Goal: Information Seeking & Learning: Learn about a topic

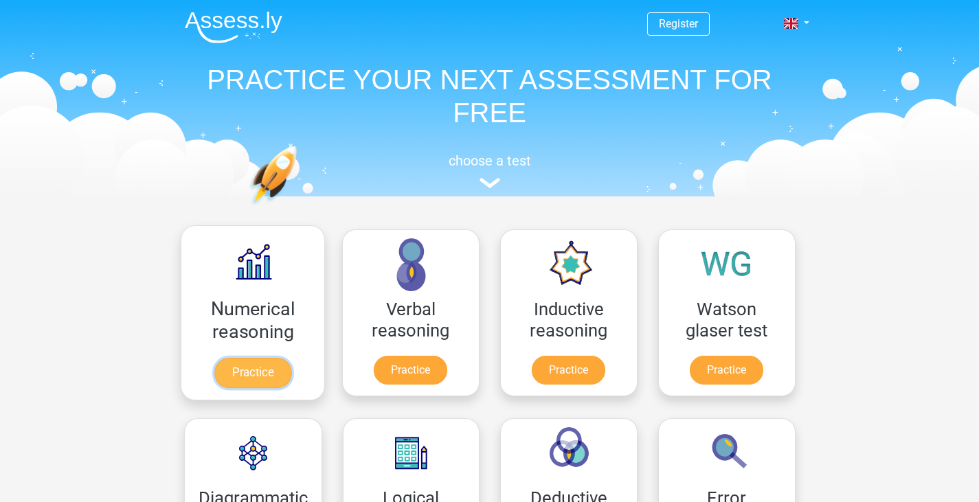
click at [276, 358] on link "Practice" at bounding box center [252, 373] width 77 height 30
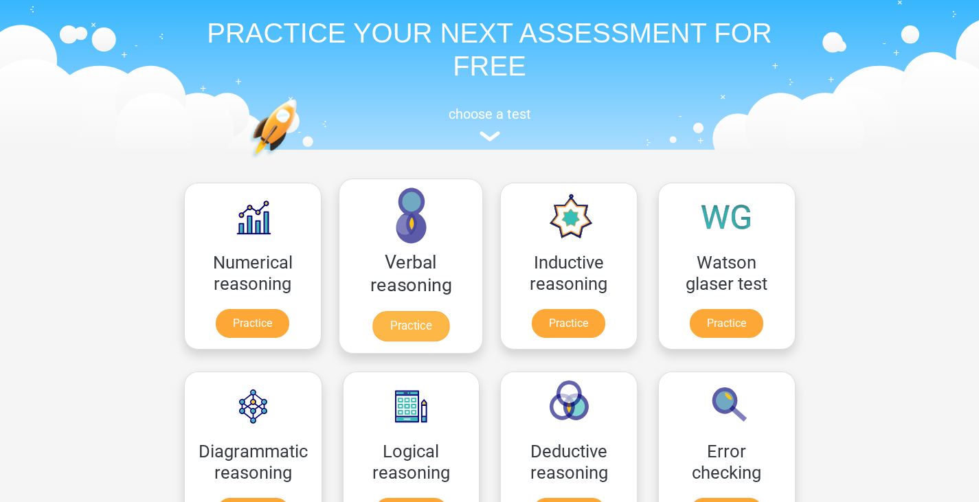
scroll to position [44, 0]
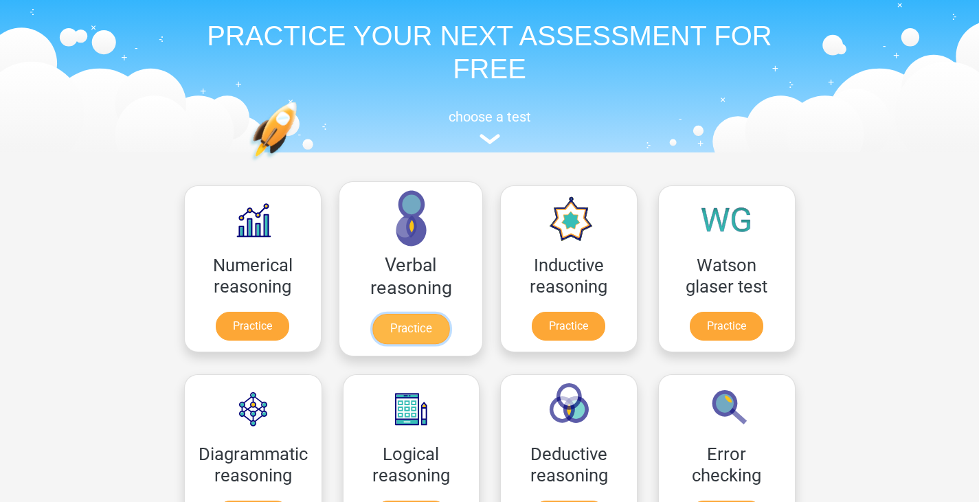
click at [400, 314] on link "Practice" at bounding box center [410, 329] width 77 height 30
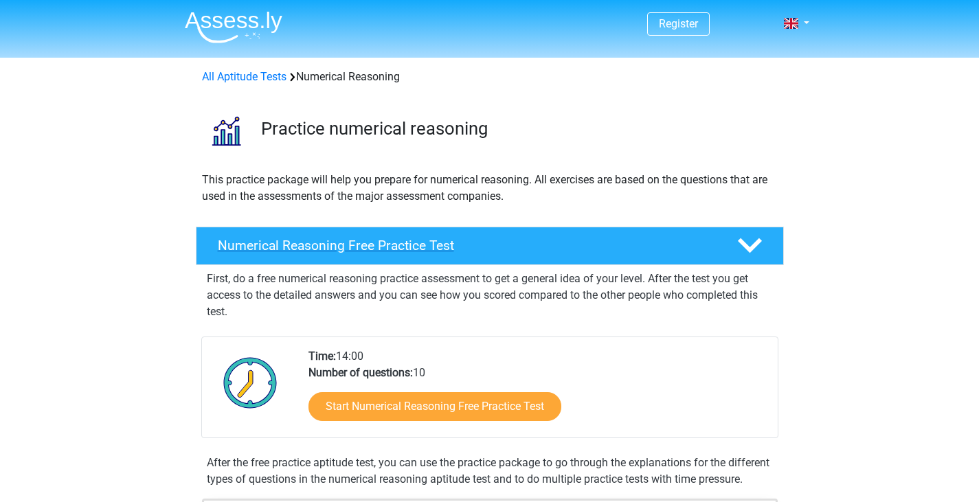
click at [368, 232] on div "Numerical Reasoning Free Practice Test" at bounding box center [490, 246] width 588 height 38
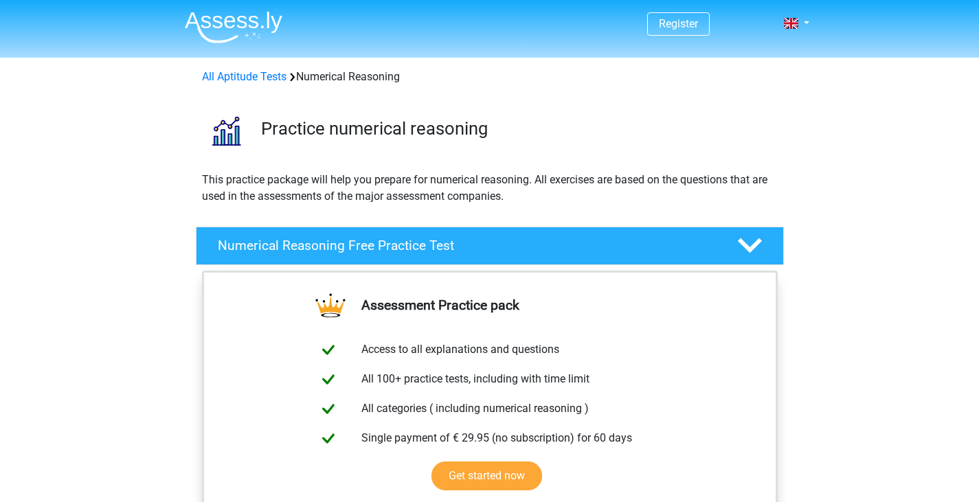
click at [792, 282] on div "Assessment Practice pack Access to all explanations and questions All 100+ prac…" at bounding box center [490, 416] width 642 height 291
click at [748, 247] on polygon at bounding box center [750, 245] width 24 height 15
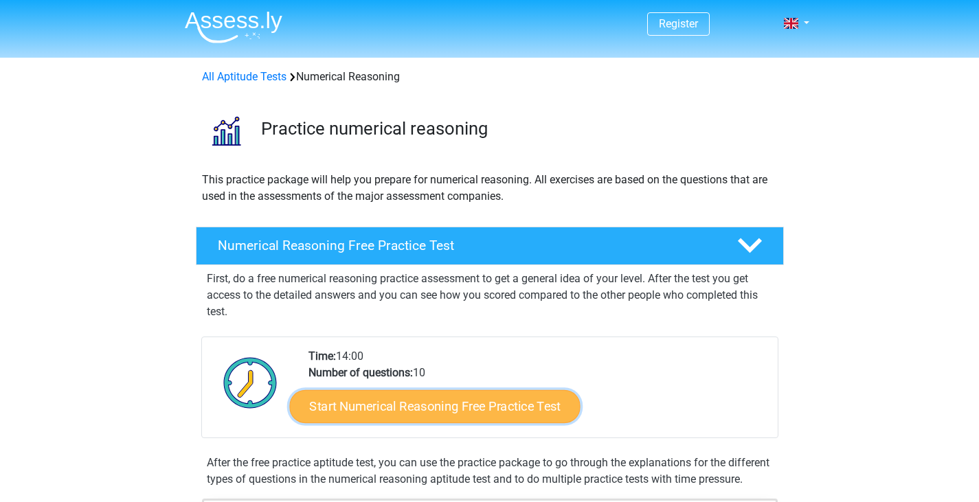
click at [451, 414] on link "Start Numerical Reasoning Free Practice Test" at bounding box center [434, 406] width 291 height 33
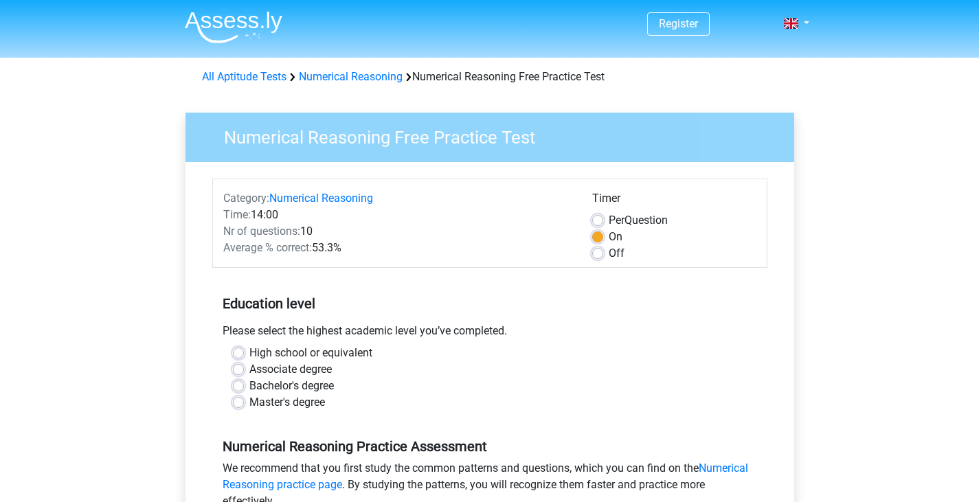
click at [265, 353] on label "High school or equivalent" at bounding box center [310, 353] width 123 height 16
click at [244, 353] on input "High school or equivalent" at bounding box center [238, 352] width 11 height 14
radio input "true"
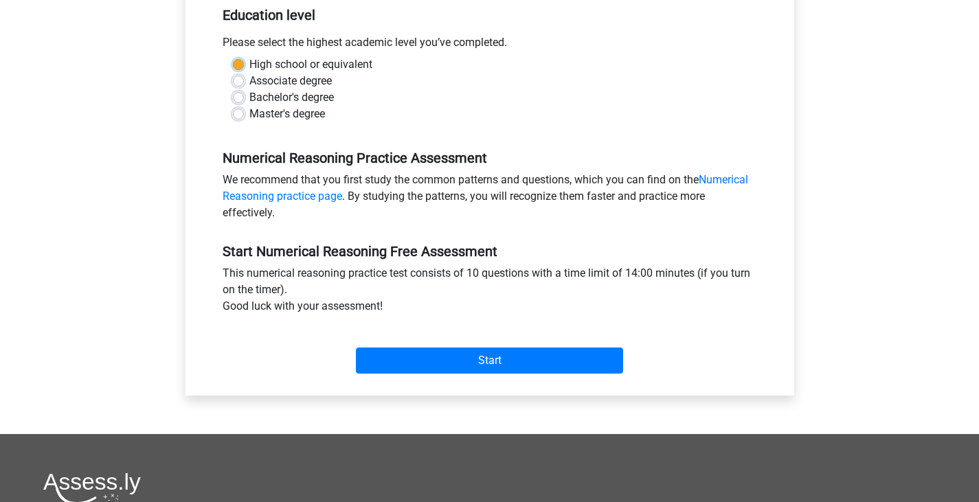
scroll to position [308, 0]
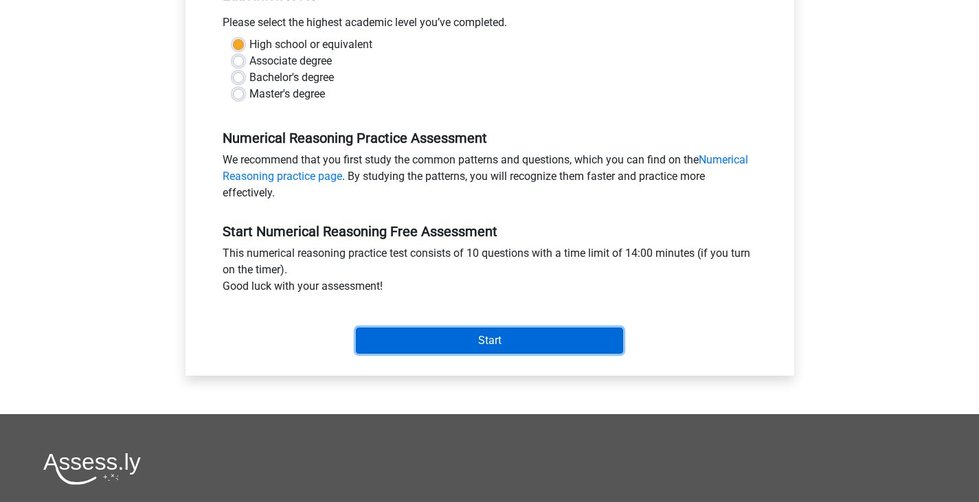
click at [486, 340] on input "Start" at bounding box center [489, 341] width 267 height 26
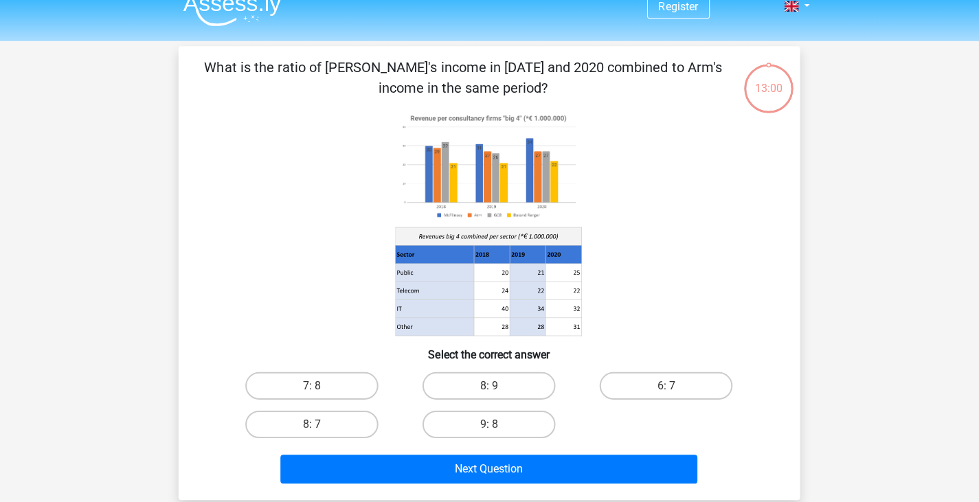
scroll to position [16, 0]
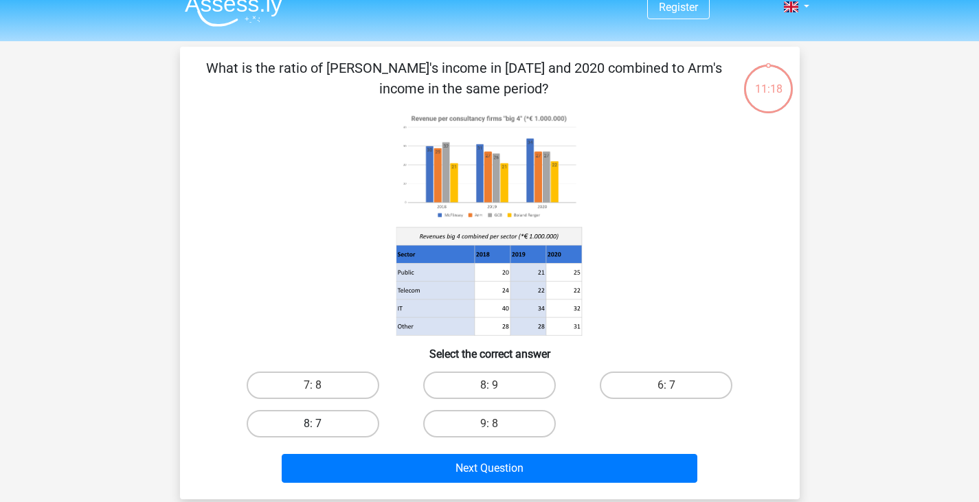
click at [316, 423] on label "8: 7" at bounding box center [313, 423] width 133 height 27
click at [316, 424] on input "8: 7" at bounding box center [317, 428] width 9 height 9
radio input "true"
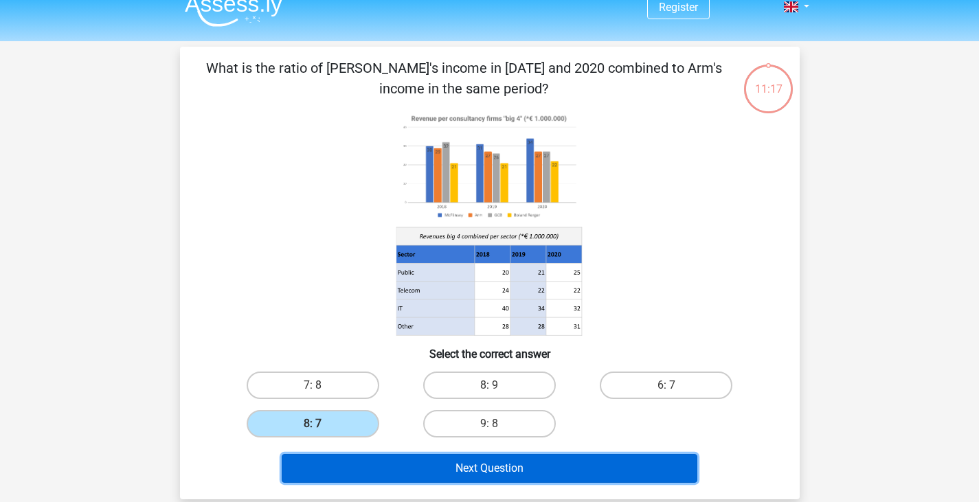
click at [486, 464] on button "Next Question" at bounding box center [490, 468] width 416 height 29
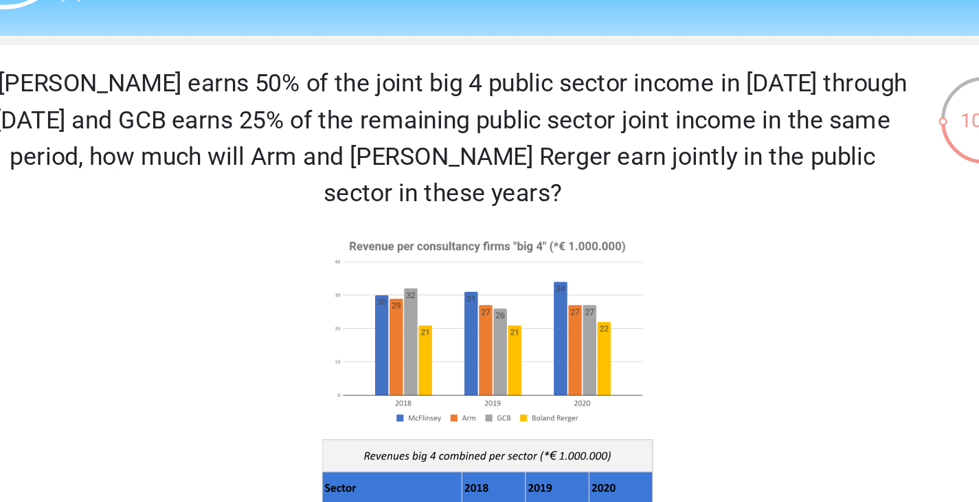
scroll to position [37, 0]
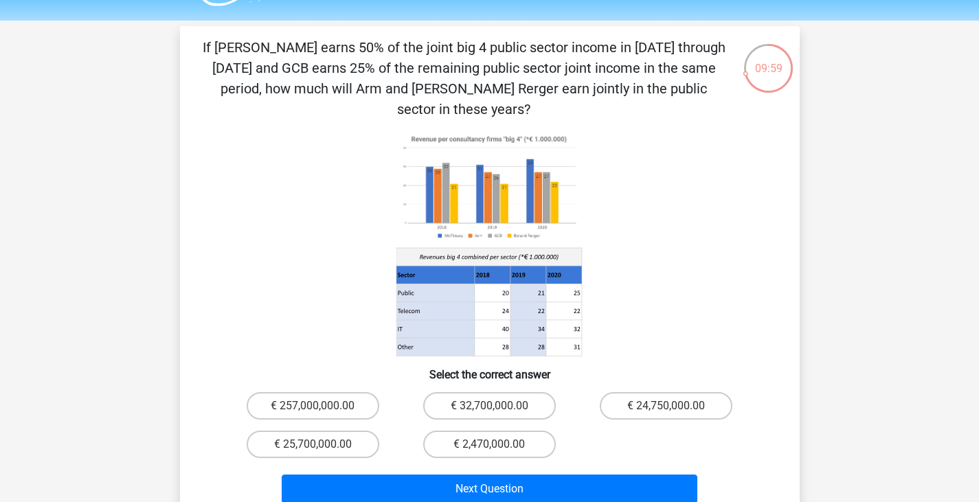
drag, startPoint x: 726, startPoint y: 91, endPoint x: 175, endPoint y: 55, distance: 551.5
click at [175, 55] on div "09:59 Question 2 of 10 Question category: numerical reasoning set 1" at bounding box center [490, 273] width 642 height 494
copy p "If McFlinsey earns 50% of the joint big 4 public sector income in 2018 through …"
click at [655, 392] on label "€ 24,750,000.00" at bounding box center [666, 405] width 133 height 27
click at [666, 406] on input "€ 24,750,000.00" at bounding box center [670, 410] width 9 height 9
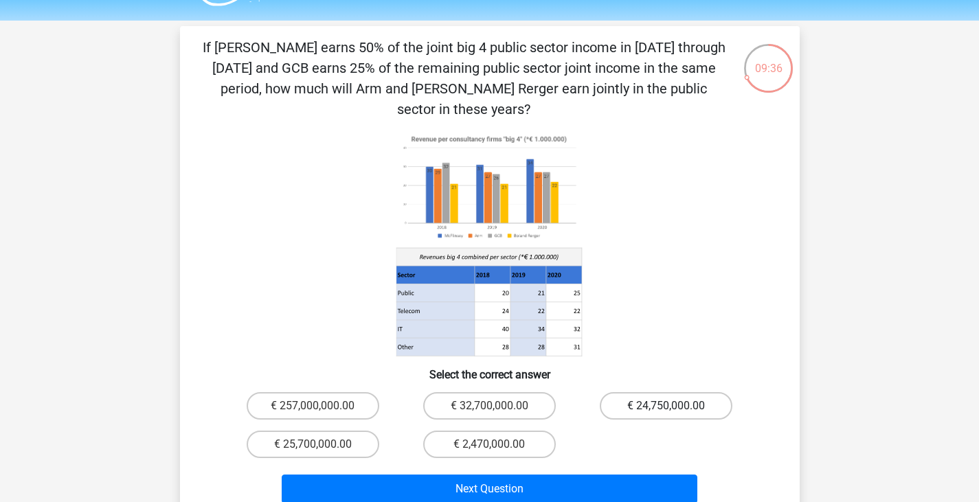
radio input "true"
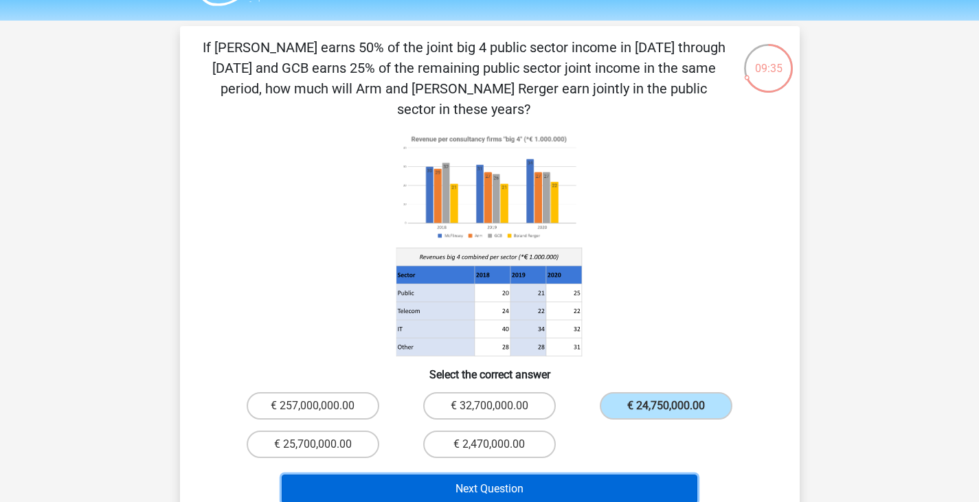
click at [544, 475] on button "Next Question" at bounding box center [490, 489] width 416 height 29
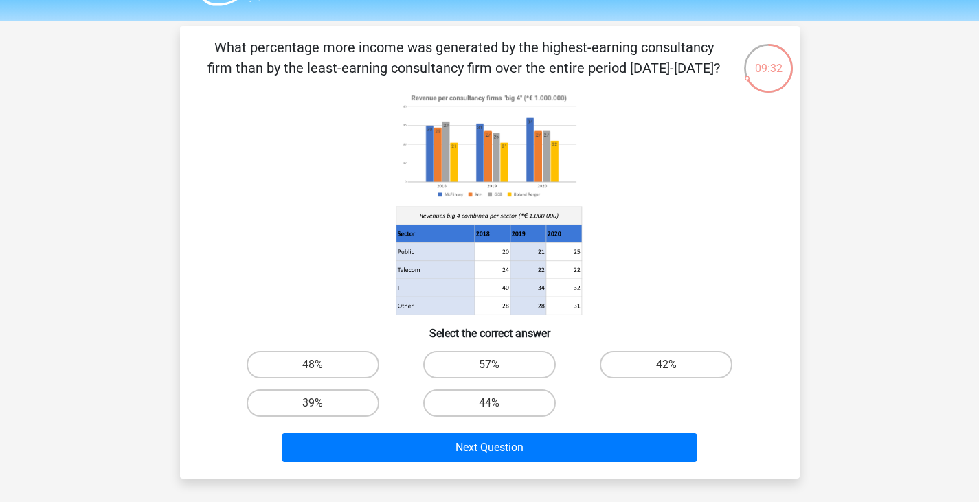
scroll to position [36, 0]
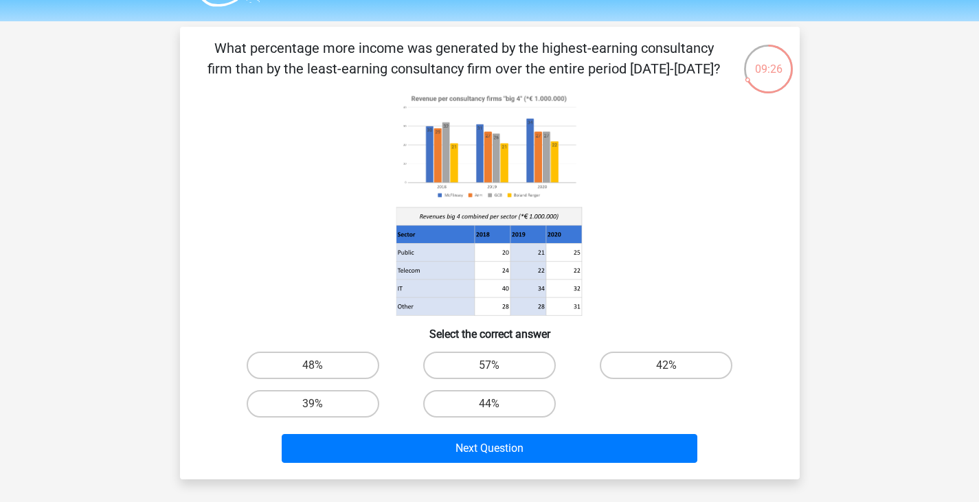
click at [575, 69] on p "What percentage more income was generated by the highest-earning consultancy fi…" at bounding box center [464, 58] width 524 height 41
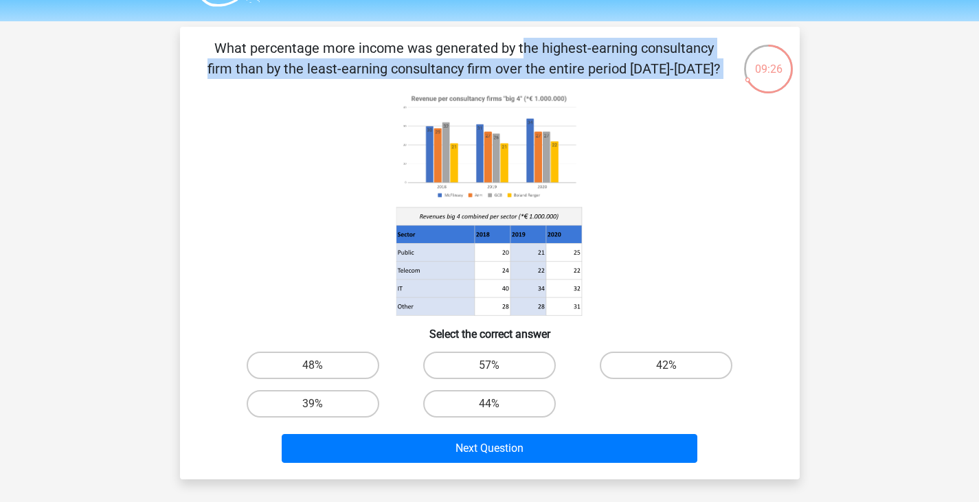
click at [575, 69] on p "What percentage more income was generated by the highest-earning consultancy fi…" at bounding box center [464, 58] width 524 height 41
copy div "What percentage more income was generated by the highest-earning consultancy fi…"
click at [296, 367] on label "48%" at bounding box center [313, 365] width 133 height 27
click at [313, 367] on input "48%" at bounding box center [317, 370] width 9 height 9
radio input "true"
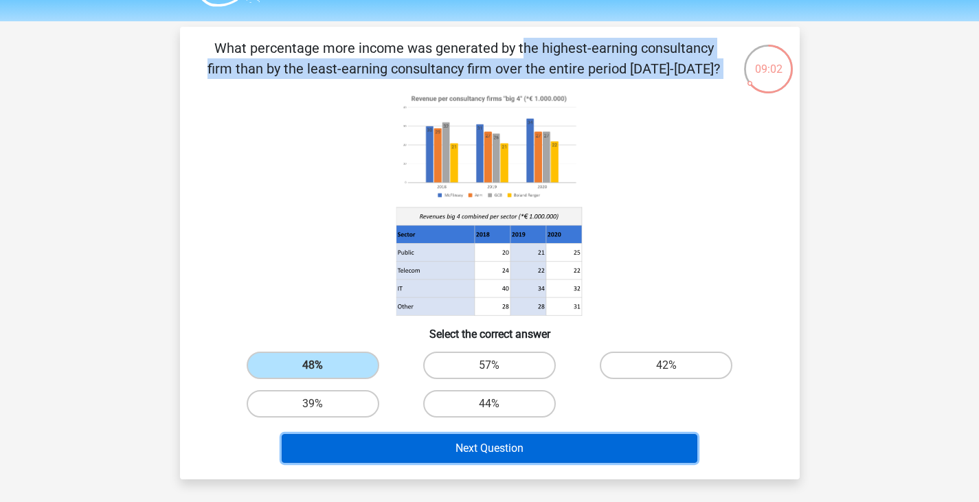
click at [479, 444] on button "Next Question" at bounding box center [490, 448] width 416 height 29
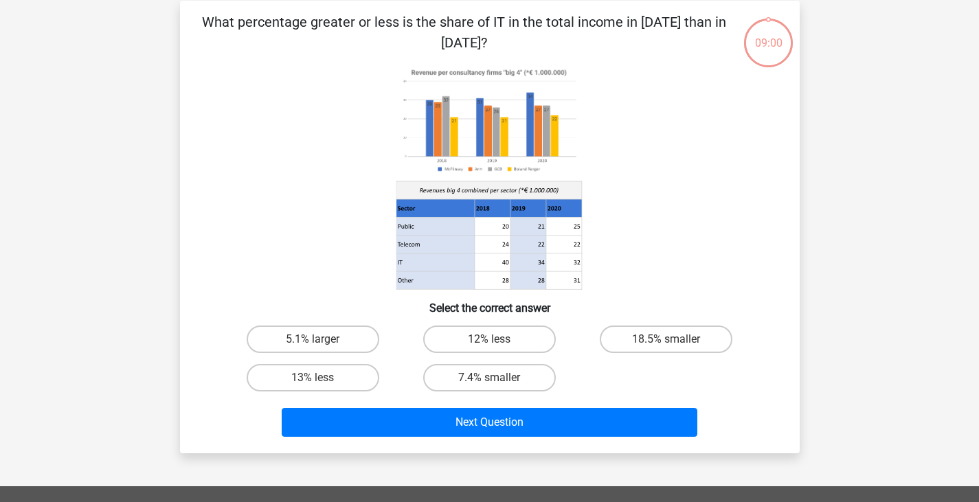
scroll to position [63, 0]
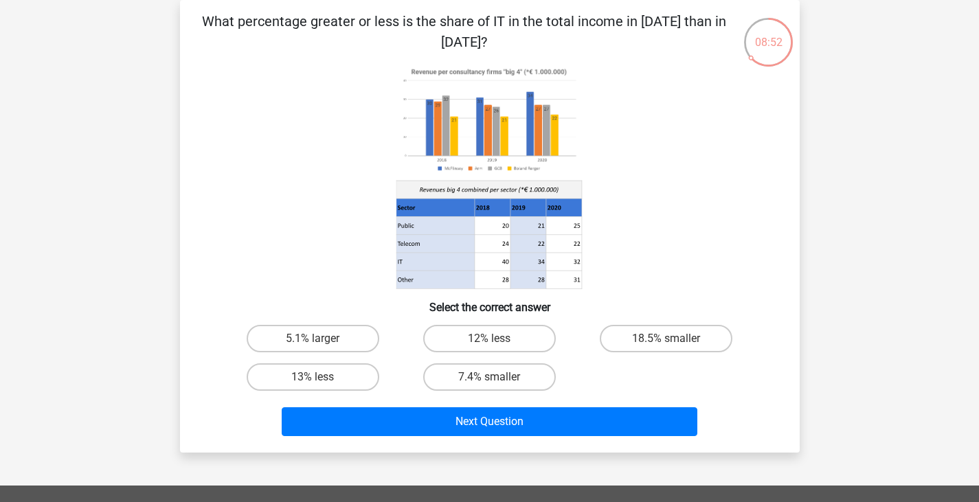
drag, startPoint x: 552, startPoint y: 37, endPoint x: 193, endPoint y: 21, distance: 359.7
click at [193, 21] on div "What percentage greater or less is the share of IT in the total income in 2020 …" at bounding box center [490, 226] width 609 height 431
copy p "What percentage greater or less is the share of IT in the total income in 2020 …"
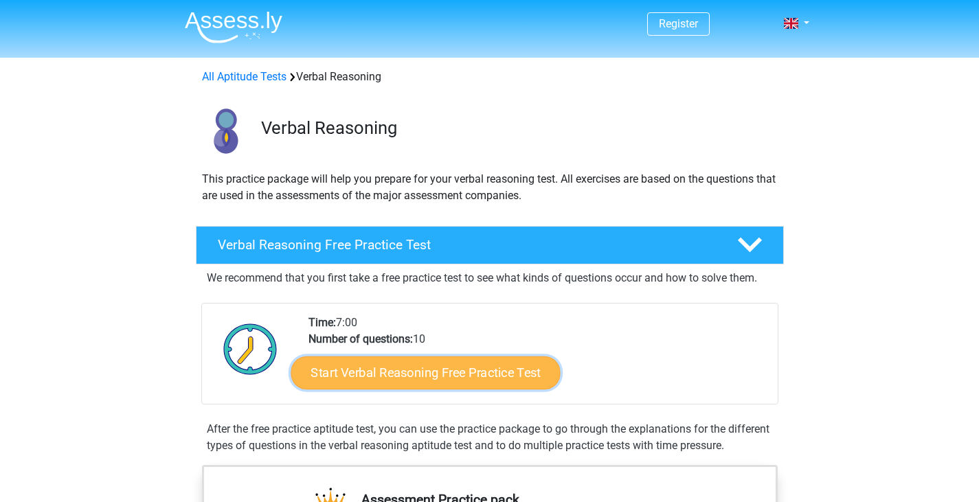
click at [446, 372] on link "Start Verbal Reasoning Free Practice Test" at bounding box center [425, 373] width 269 height 33
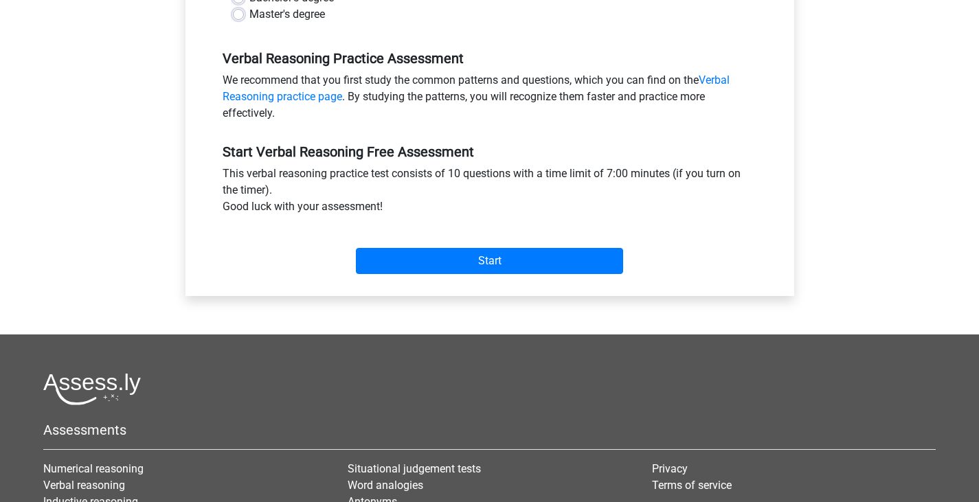
scroll to position [393, 0]
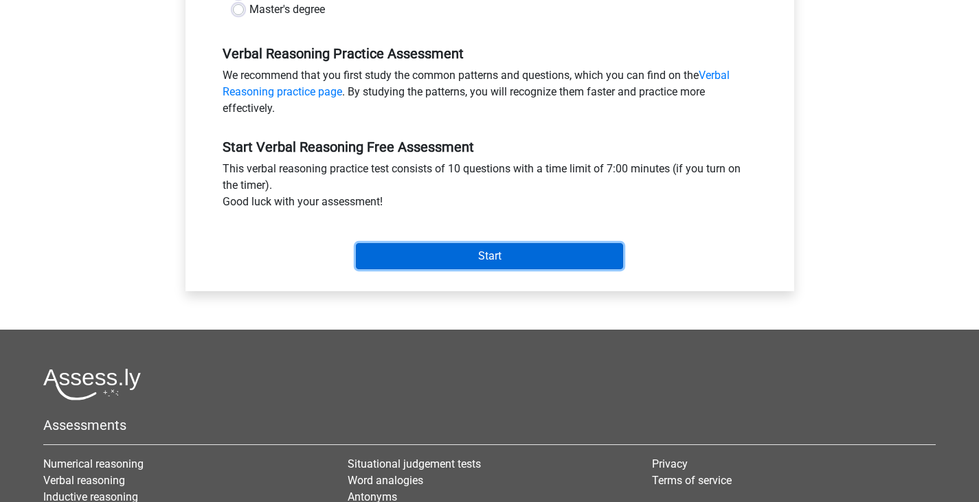
click at [513, 254] on input "Start" at bounding box center [489, 256] width 267 height 26
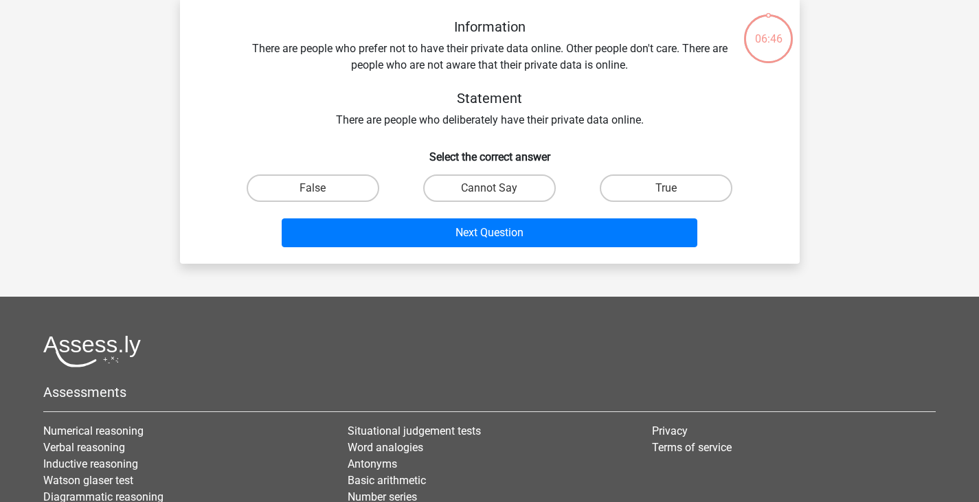
scroll to position [67, 0]
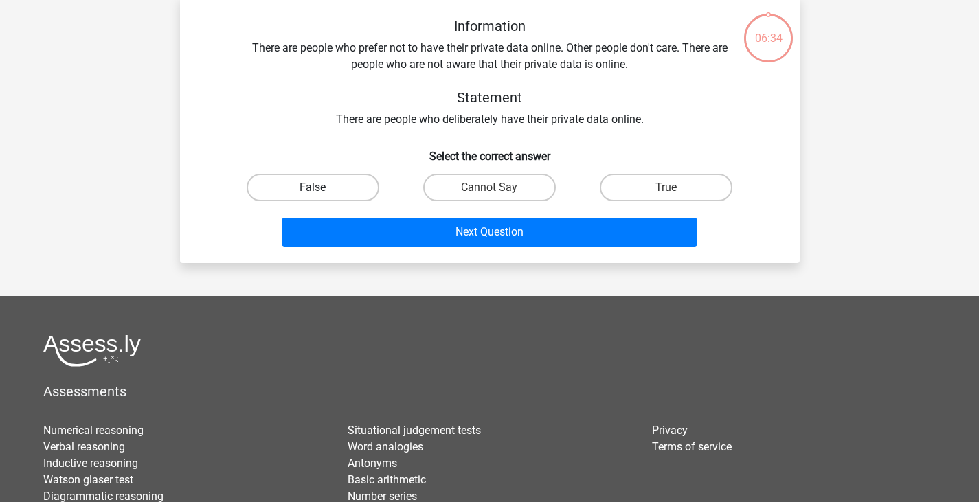
click at [346, 183] on label "False" at bounding box center [313, 187] width 133 height 27
click at [322, 188] on input "False" at bounding box center [317, 192] width 9 height 9
radio input "true"
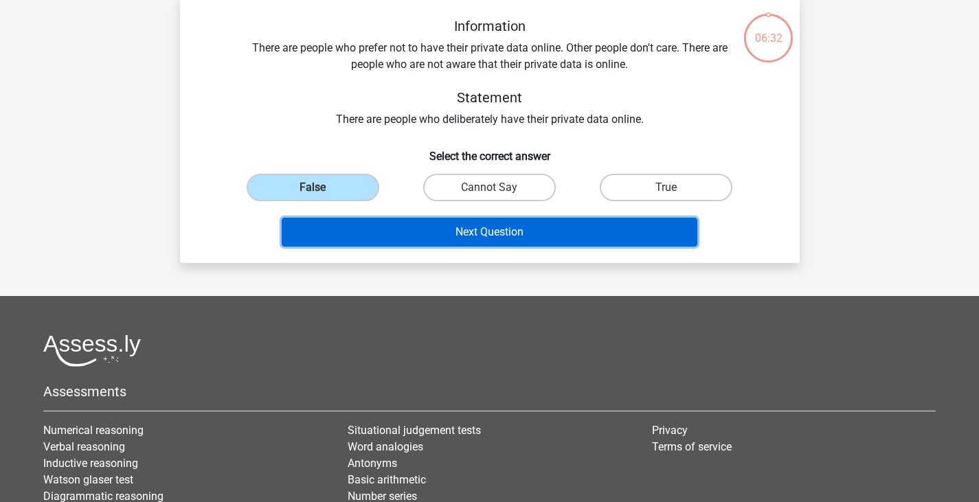
click at [419, 226] on button "Next Question" at bounding box center [490, 232] width 416 height 29
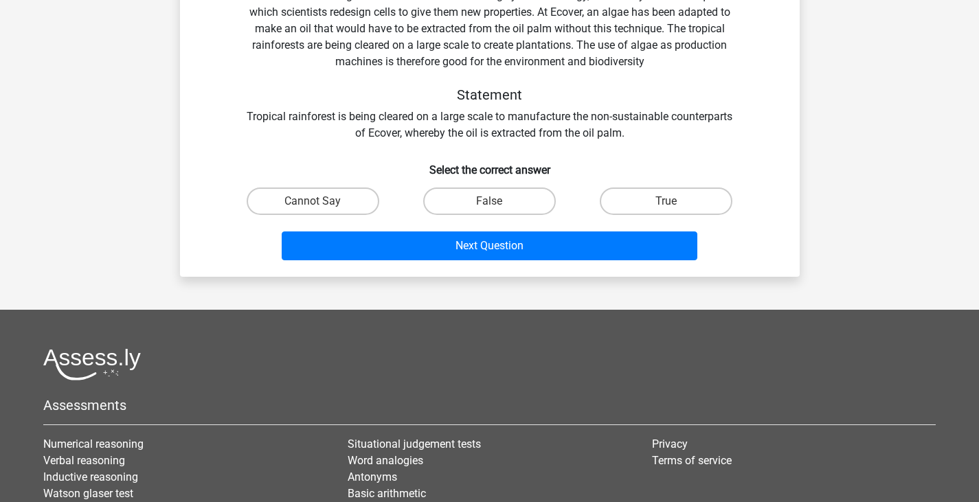
scroll to position [137, 0]
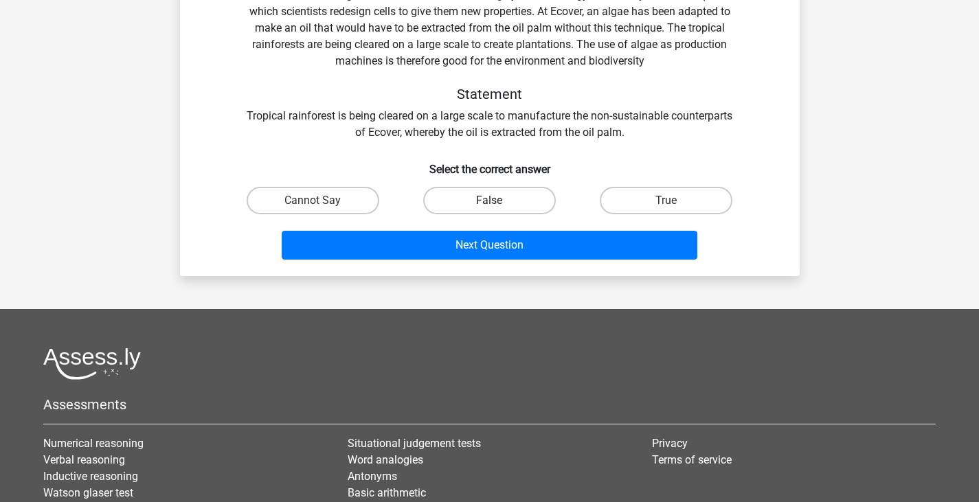
click at [472, 201] on label "False" at bounding box center [489, 200] width 133 height 27
click at [489, 201] on input "False" at bounding box center [493, 205] width 9 height 9
radio input "true"
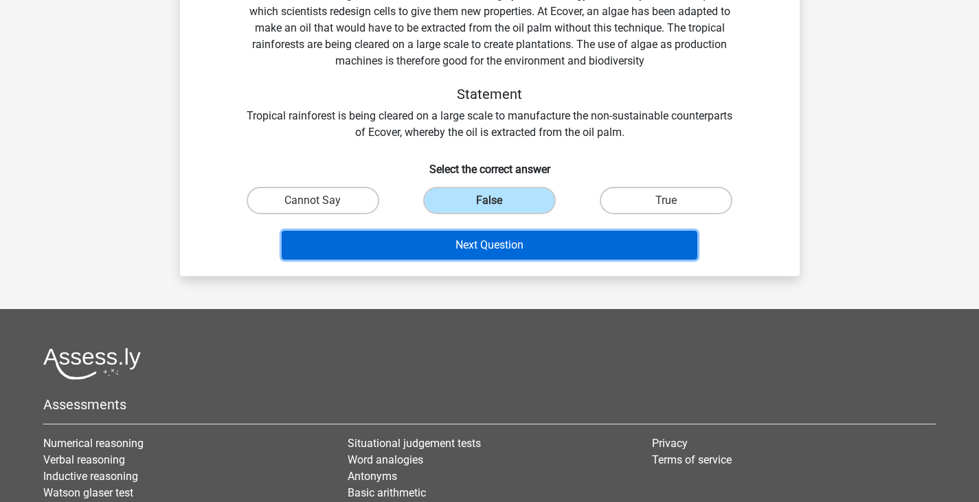
click at [503, 244] on button "Next Question" at bounding box center [490, 245] width 416 height 29
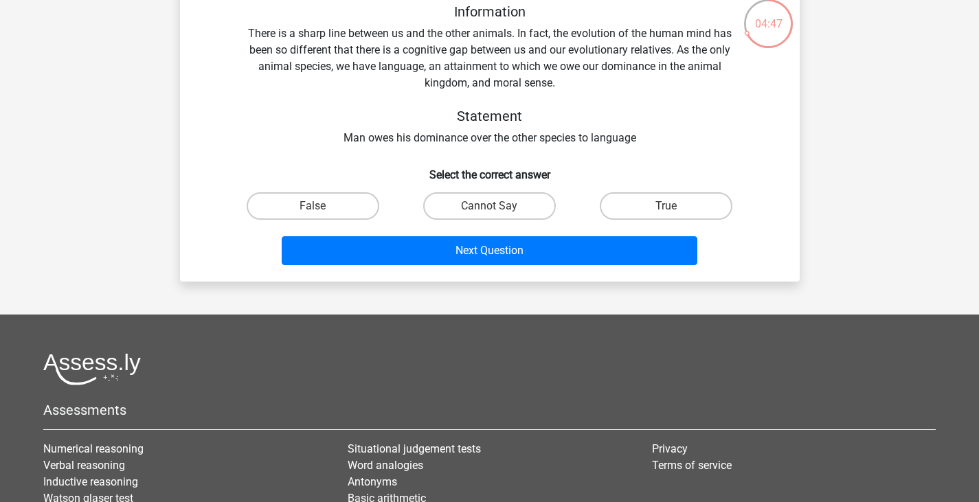
scroll to position [83, 0]
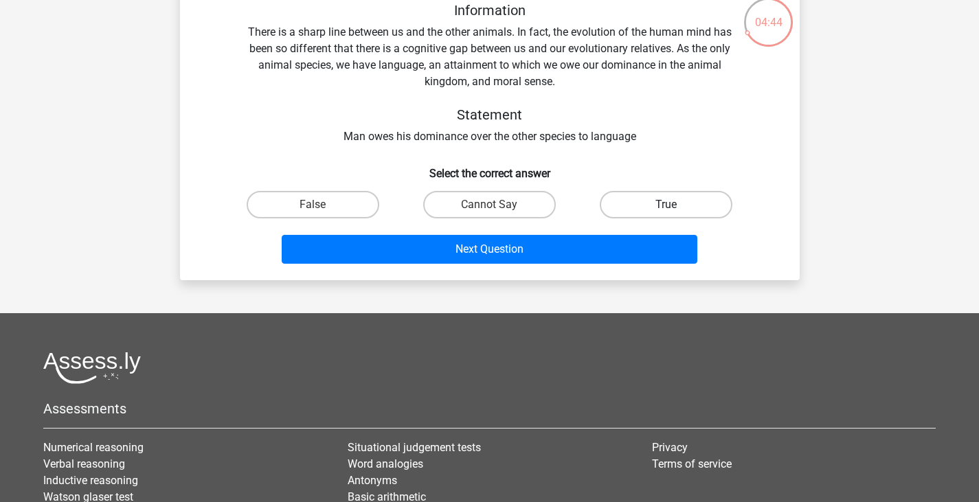
click at [650, 194] on label "True" at bounding box center [666, 204] width 133 height 27
click at [666, 205] on input "True" at bounding box center [670, 209] width 9 height 9
radio input "true"
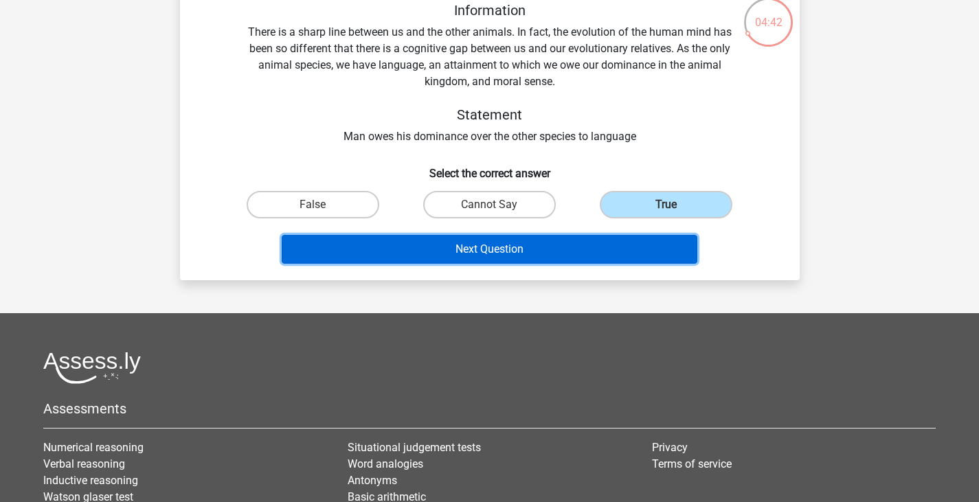
click at [618, 248] on button "Next Question" at bounding box center [490, 249] width 416 height 29
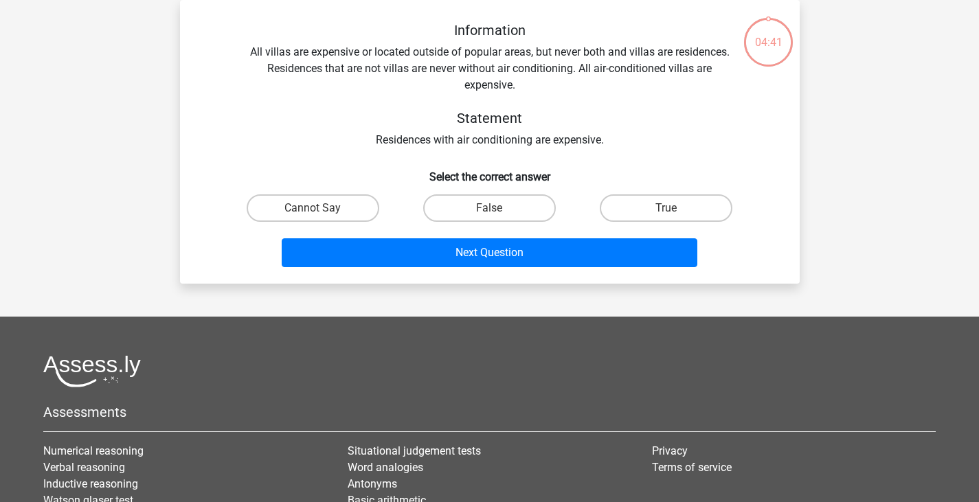
scroll to position [63, 0]
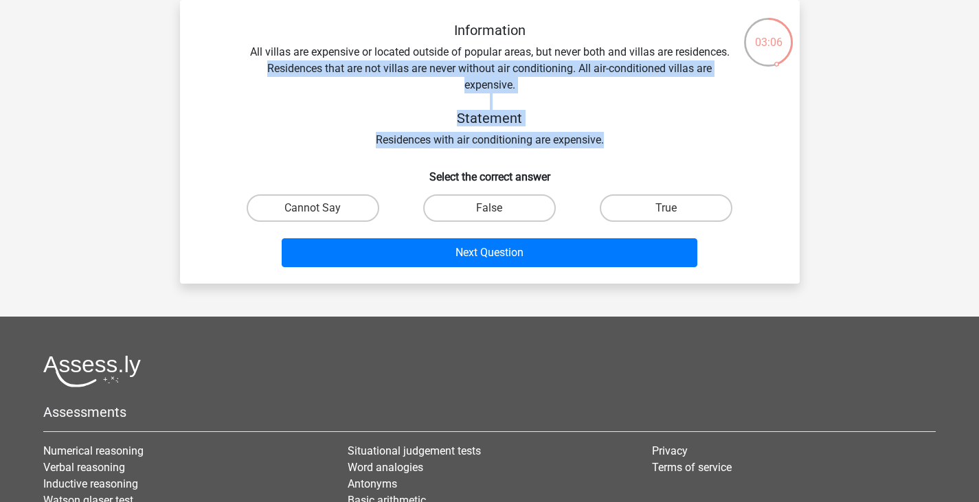
drag, startPoint x: 621, startPoint y: 148, endPoint x: 184, endPoint y: 66, distance: 444.6
click at [184, 66] on div "Information All villas are expensive or located outside of popular areas, but n…" at bounding box center [490, 142] width 620 height 284
copy div "Residences that are not villas are never without air conditioning. All air-cond…"
click at [340, 212] on label "Cannot Say" at bounding box center [313, 207] width 133 height 27
click at [322, 212] on input "Cannot Say" at bounding box center [317, 212] width 9 height 9
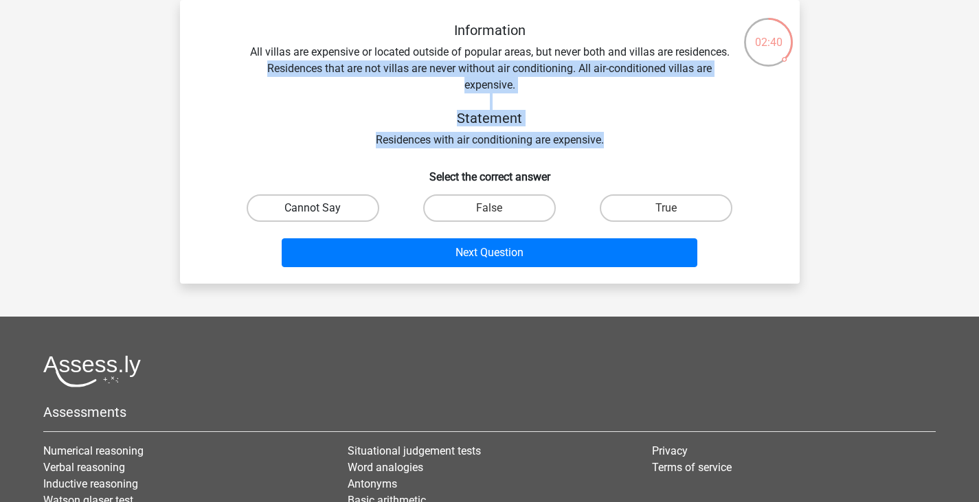
radio input "true"
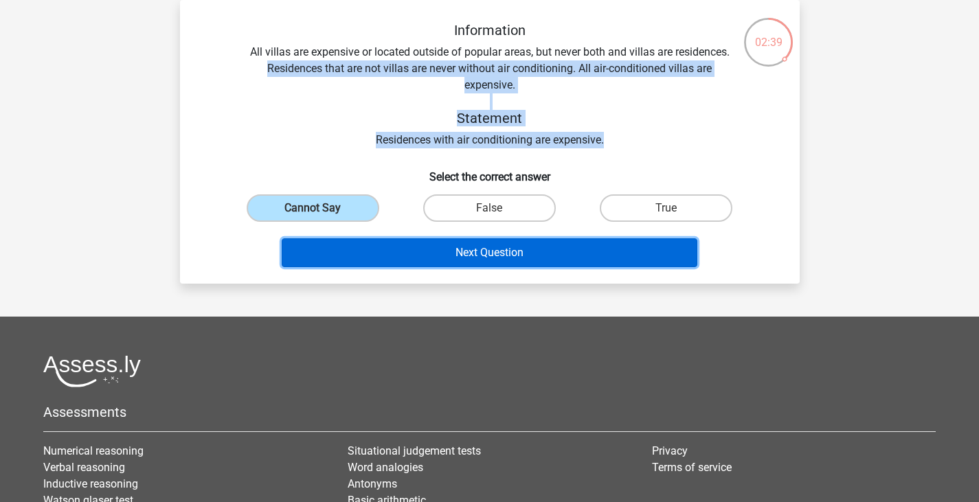
click at [499, 258] on button "Next Question" at bounding box center [490, 252] width 416 height 29
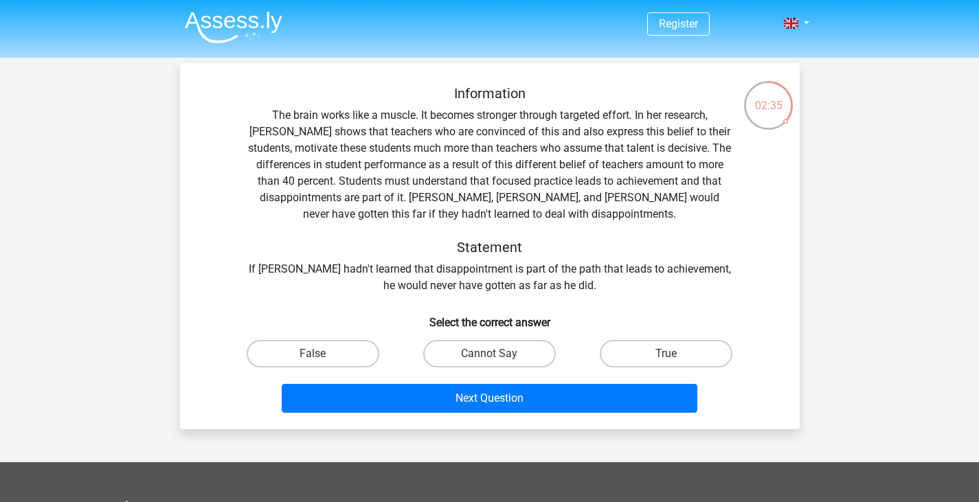
scroll to position [1, 0]
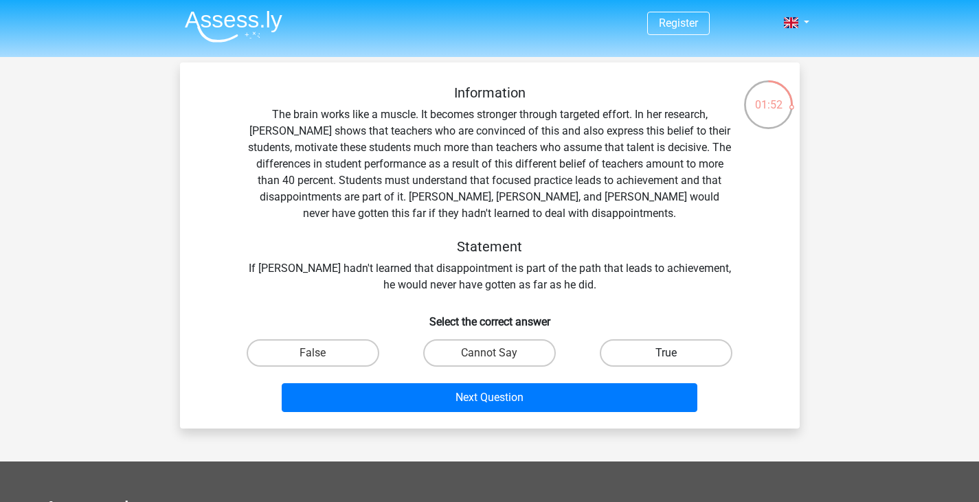
click at [638, 353] on label "True" at bounding box center [666, 352] width 133 height 27
click at [666, 353] on input "True" at bounding box center [670, 357] width 9 height 9
radio input "true"
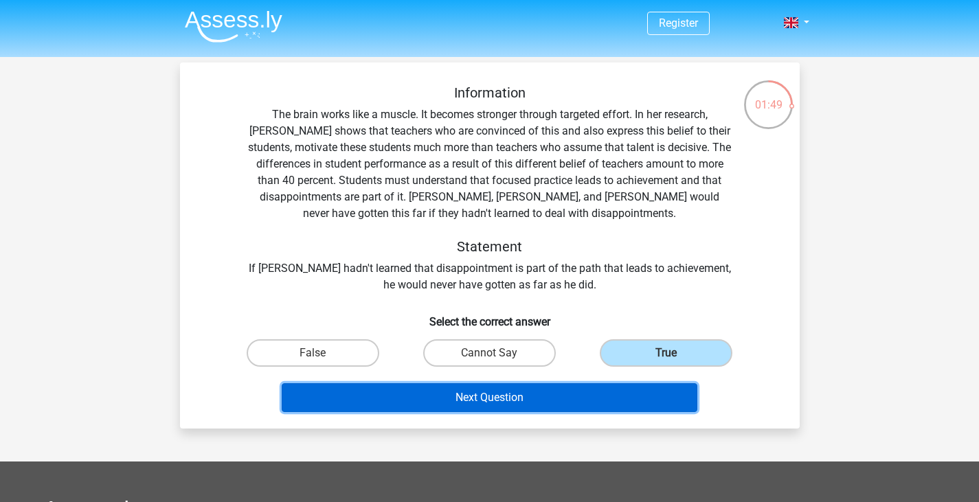
click at [577, 397] on button "Next Question" at bounding box center [490, 397] width 416 height 29
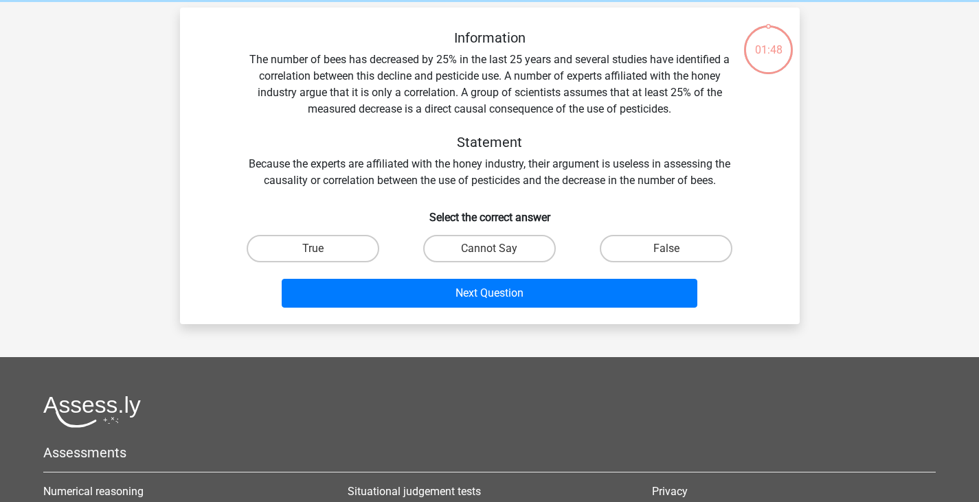
scroll to position [63, 0]
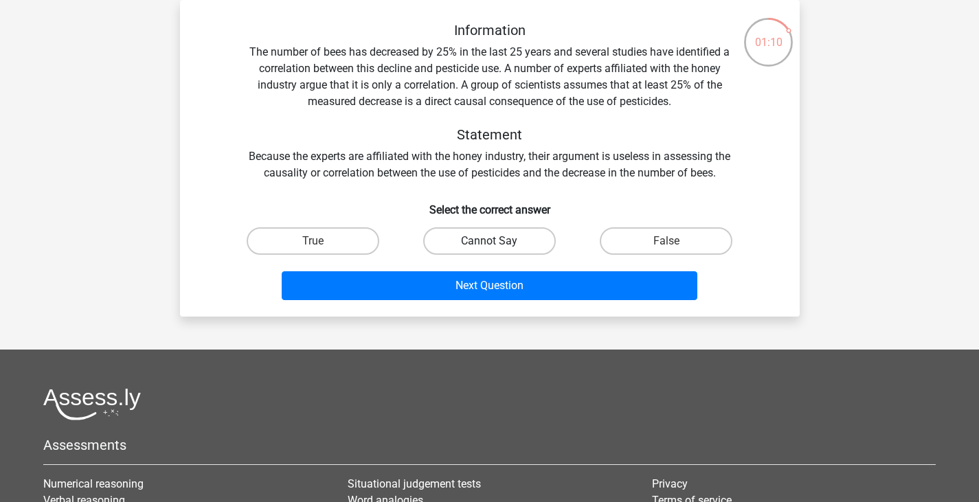
click at [519, 249] on label "Cannot Say" at bounding box center [489, 240] width 133 height 27
click at [498, 249] on input "Cannot Say" at bounding box center [493, 245] width 9 height 9
radio input "true"
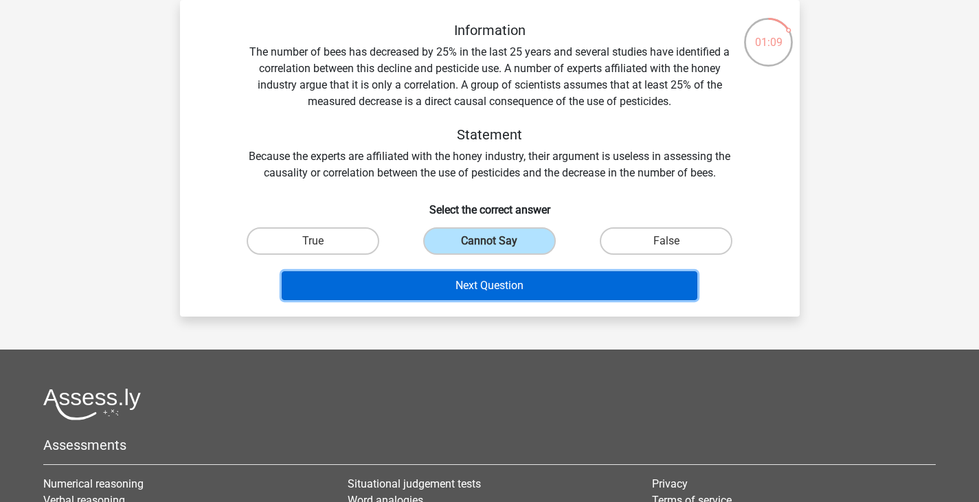
click at [549, 284] on button "Next Question" at bounding box center [490, 285] width 416 height 29
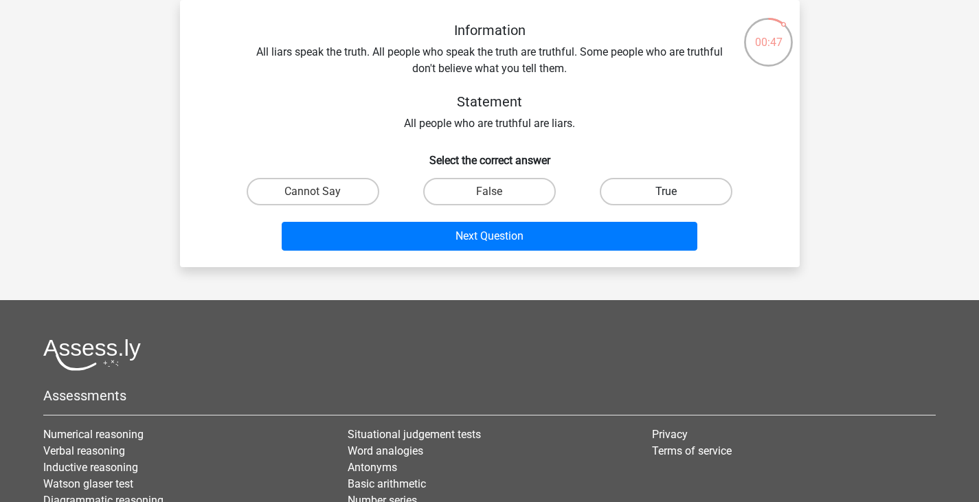
click at [662, 197] on label "True" at bounding box center [666, 191] width 133 height 27
click at [666, 197] on input "True" at bounding box center [670, 196] width 9 height 9
radio input "true"
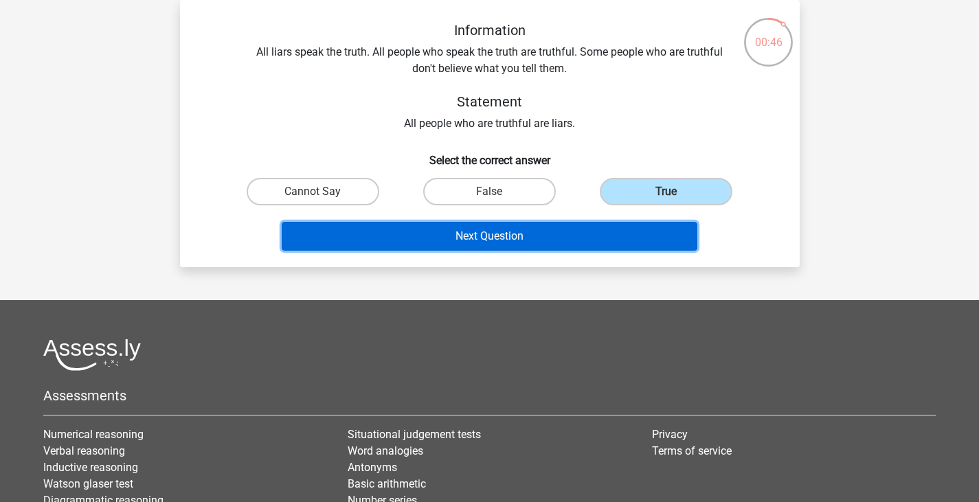
click at [596, 227] on button "Next Question" at bounding box center [490, 236] width 416 height 29
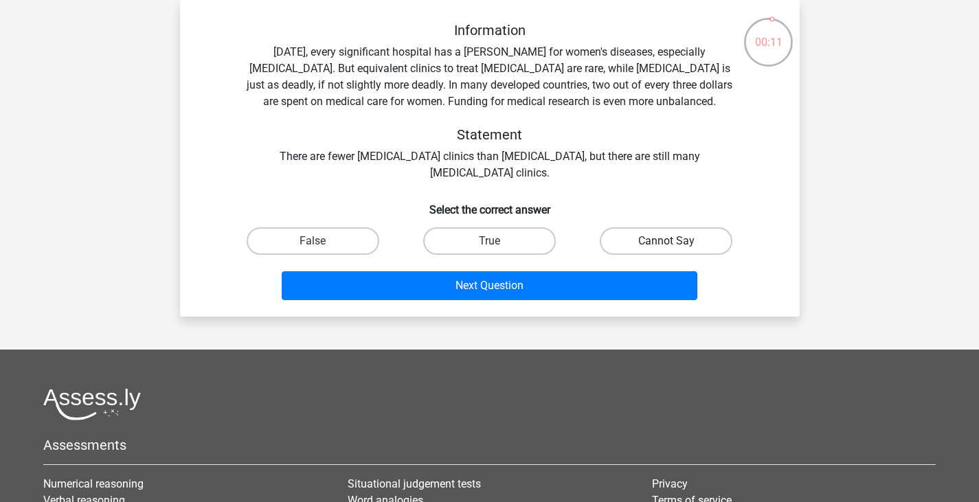
click at [654, 237] on label "Cannot Say" at bounding box center [666, 240] width 133 height 27
click at [666, 241] on input "Cannot Say" at bounding box center [670, 245] width 9 height 9
radio input "true"
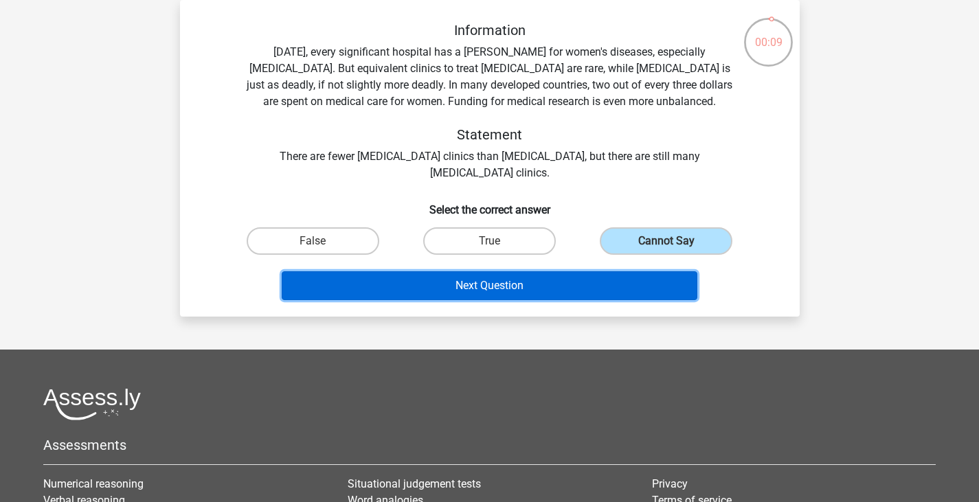
click at [585, 287] on button "Next Question" at bounding box center [490, 285] width 416 height 29
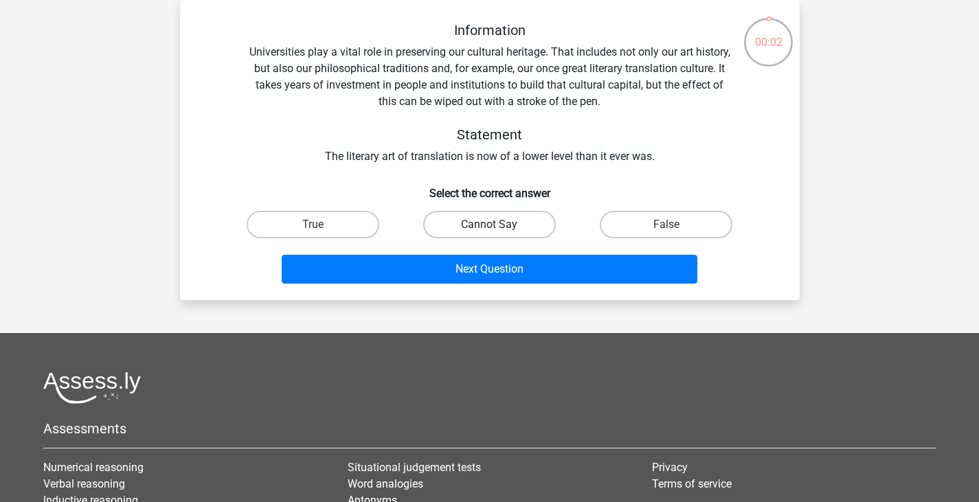
click at [468, 220] on label "Cannot Say" at bounding box center [489, 224] width 133 height 27
click at [489, 225] on input "Cannot Say" at bounding box center [493, 229] width 9 height 9
radio input "true"
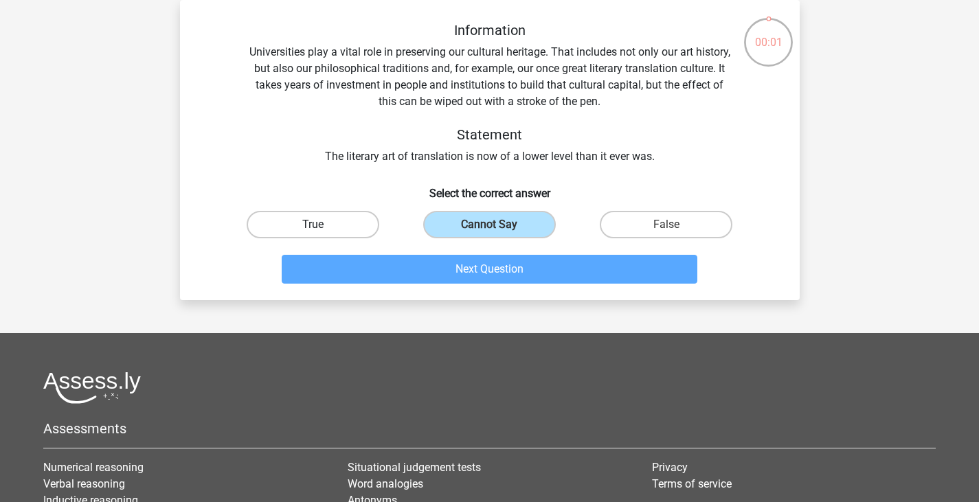
click at [370, 216] on label "True" at bounding box center [313, 224] width 133 height 27
click at [322, 225] on input "True" at bounding box center [317, 229] width 9 height 9
radio input "true"
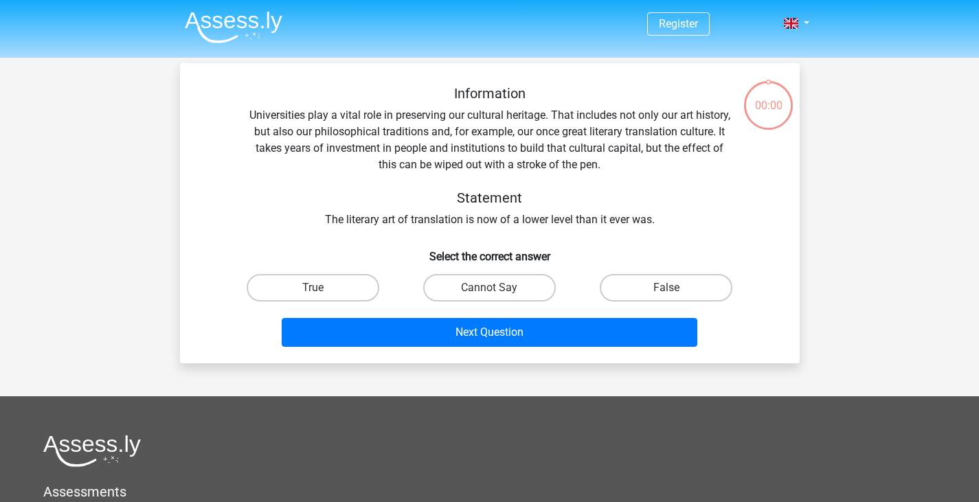
scroll to position [63, 0]
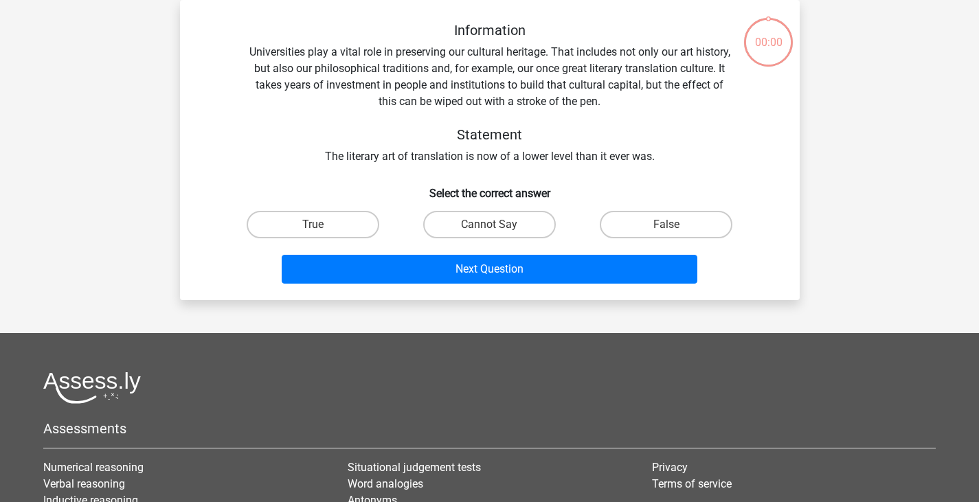
click at [451, 264] on button "Next Question" at bounding box center [490, 269] width 416 height 29
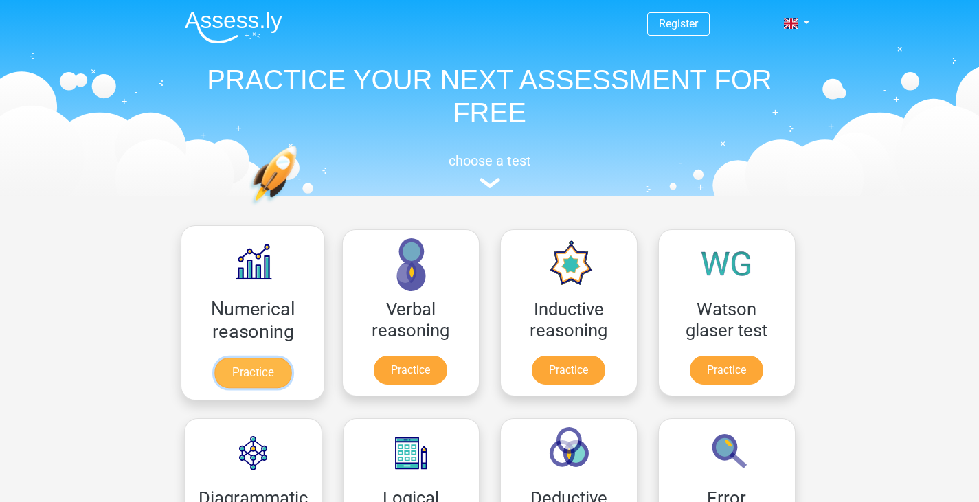
click at [276, 361] on link "Practice" at bounding box center [252, 373] width 77 height 30
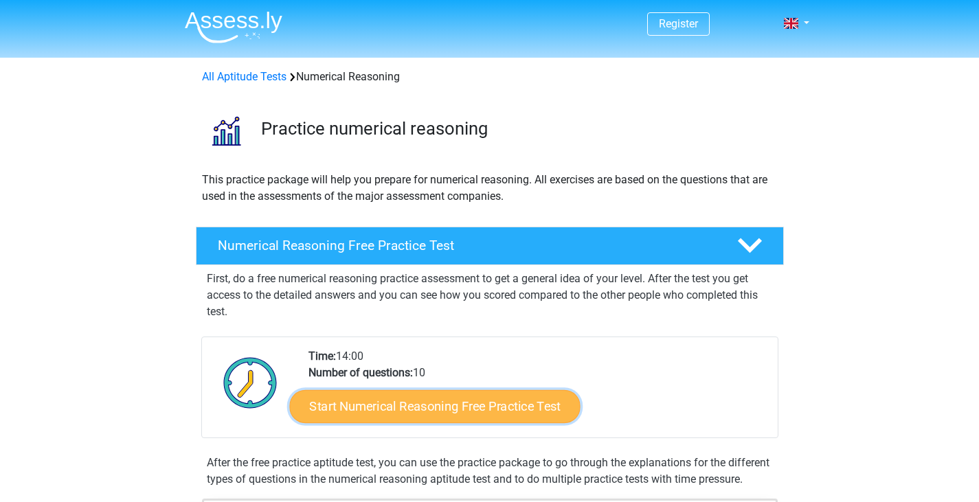
click at [349, 404] on link "Start Numerical Reasoning Free Practice Test" at bounding box center [434, 406] width 291 height 33
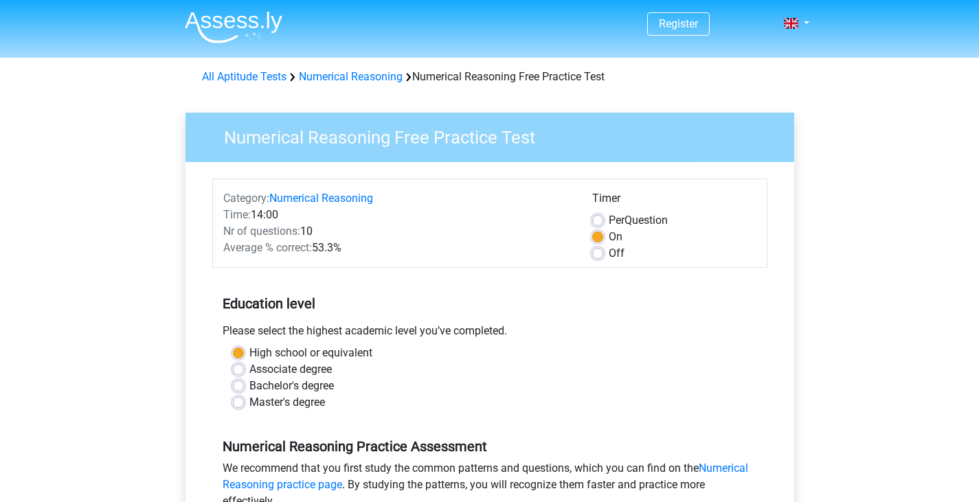
scroll to position [209, 0]
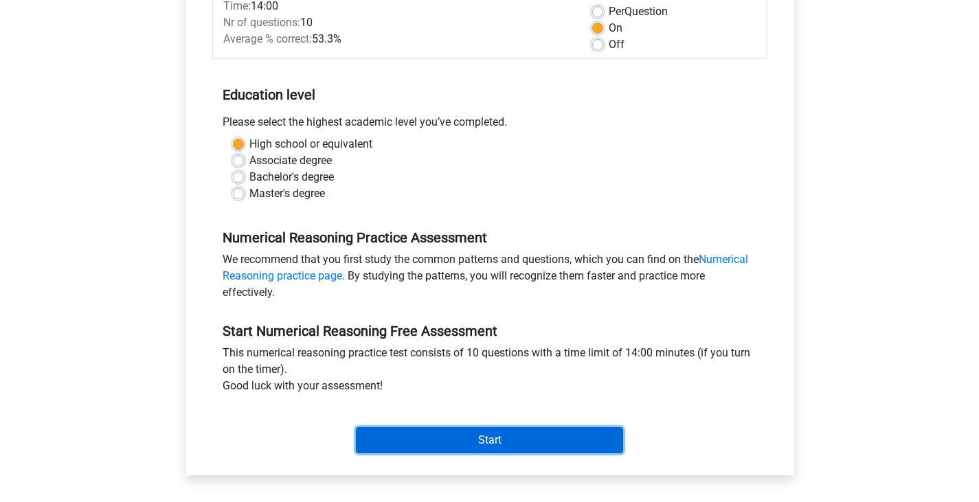
click at [451, 443] on input "Start" at bounding box center [489, 440] width 267 height 26
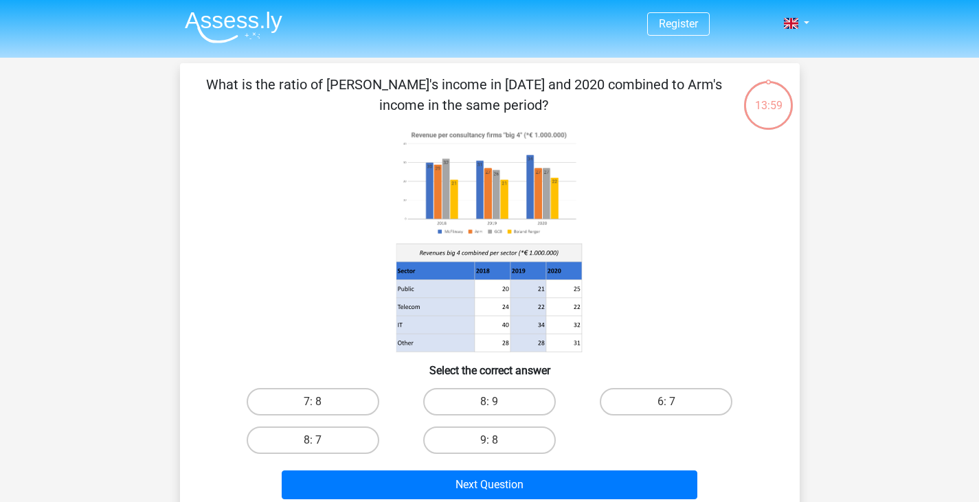
click at [299, 352] on icon at bounding box center [490, 239] width 554 height 227
